Goal: Information Seeking & Learning: Learn about a topic

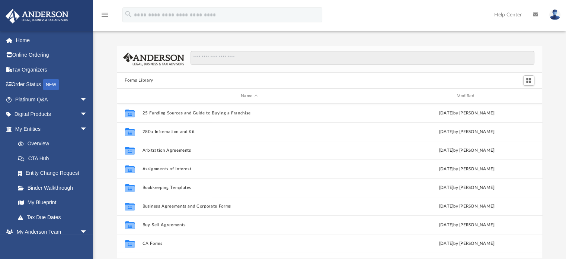
scroll to position [6, 6]
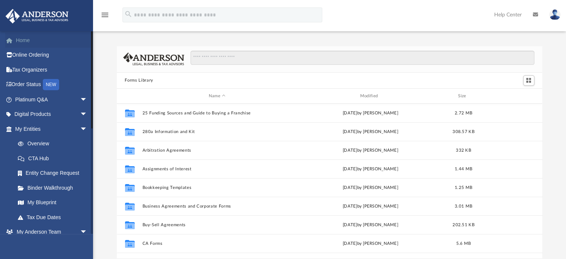
click at [34, 38] on link "Home" at bounding box center [51, 40] width 93 height 15
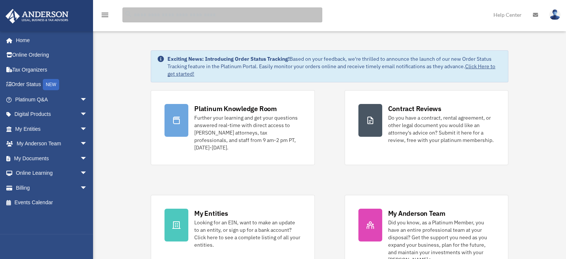
click at [172, 18] on input "search" at bounding box center [222, 14] width 200 height 15
type input "*****"
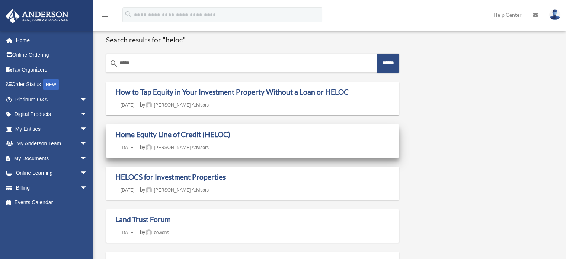
click at [255, 132] on h1 "Home Equity Line of Credit (HELOC)" at bounding box center [252, 134] width 274 height 9
click at [204, 136] on link "Home Equity Line of Credit (HELOC)" at bounding box center [172, 134] width 115 height 9
click at [201, 132] on link "Home Equity Line of Credit (HELOC)" at bounding box center [172, 134] width 115 height 9
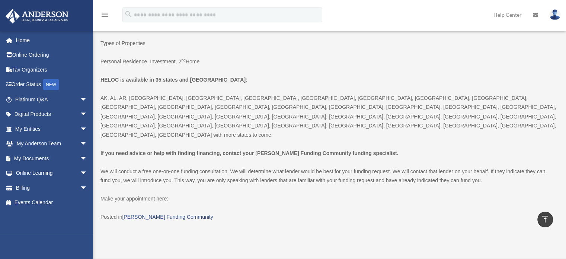
scroll to position [1302, 0]
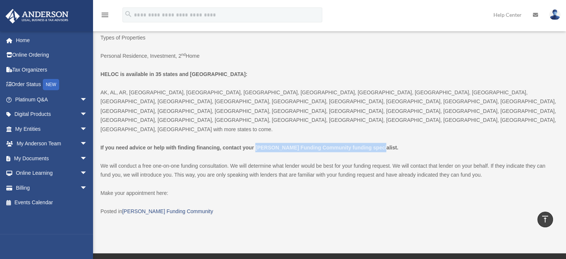
drag, startPoint x: 255, startPoint y: 120, endPoint x: 377, endPoint y: 120, distance: 122.4
click at [377, 144] on b "If you need advice or help with finding financing, contact your [PERSON_NAME] F…" at bounding box center [249, 147] width 298 height 6
copy b "[PERSON_NAME] Funding Community funding specialist"
click at [187, 208] on link "[PERSON_NAME] Funding Community" at bounding box center [167, 211] width 91 height 6
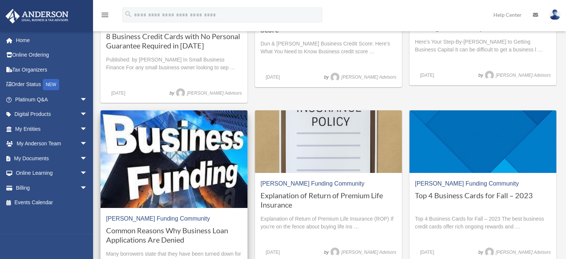
scroll to position [298, 0]
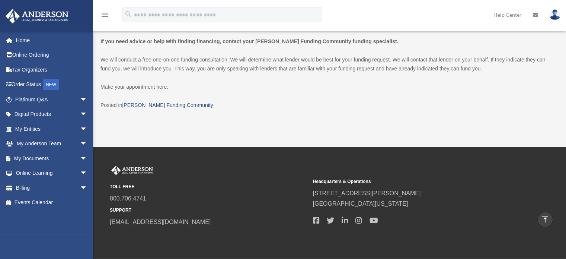
scroll to position [1297, 0]
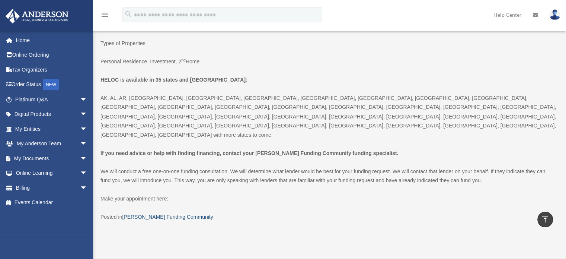
click at [156, 213] on link "[PERSON_NAME] Funding Community" at bounding box center [167, 216] width 91 height 6
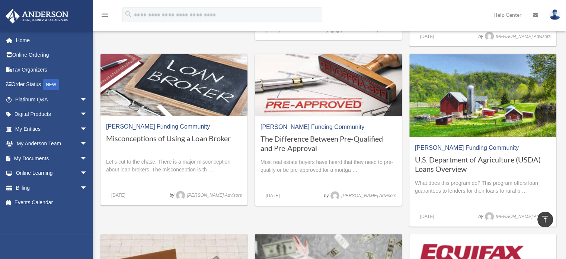
scroll to position [595, 0]
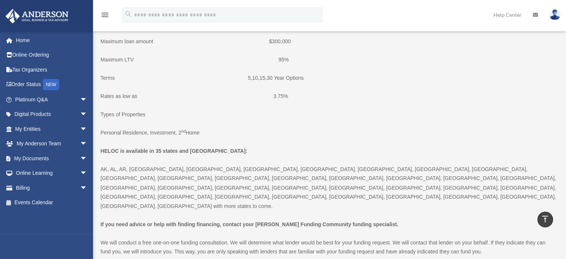
scroll to position [1258, 0]
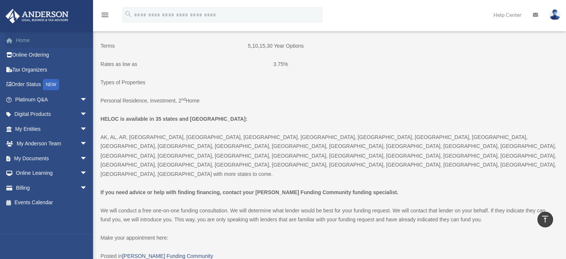
click at [24, 42] on link "Home" at bounding box center [51, 40] width 93 height 15
